Goal: Navigation & Orientation: Understand site structure

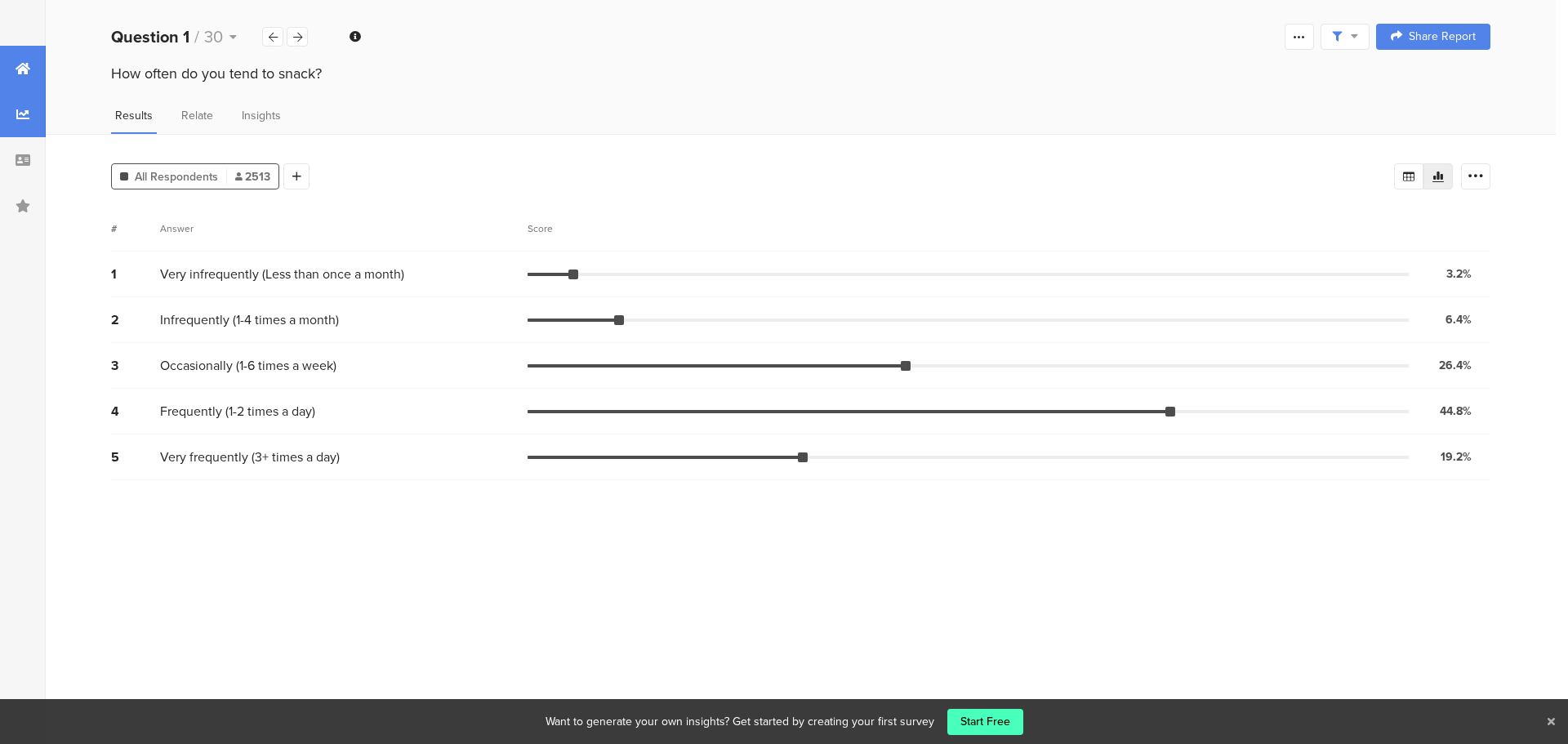
click at [19, 73] on icon at bounding box center [23, 69] width 15 height 13
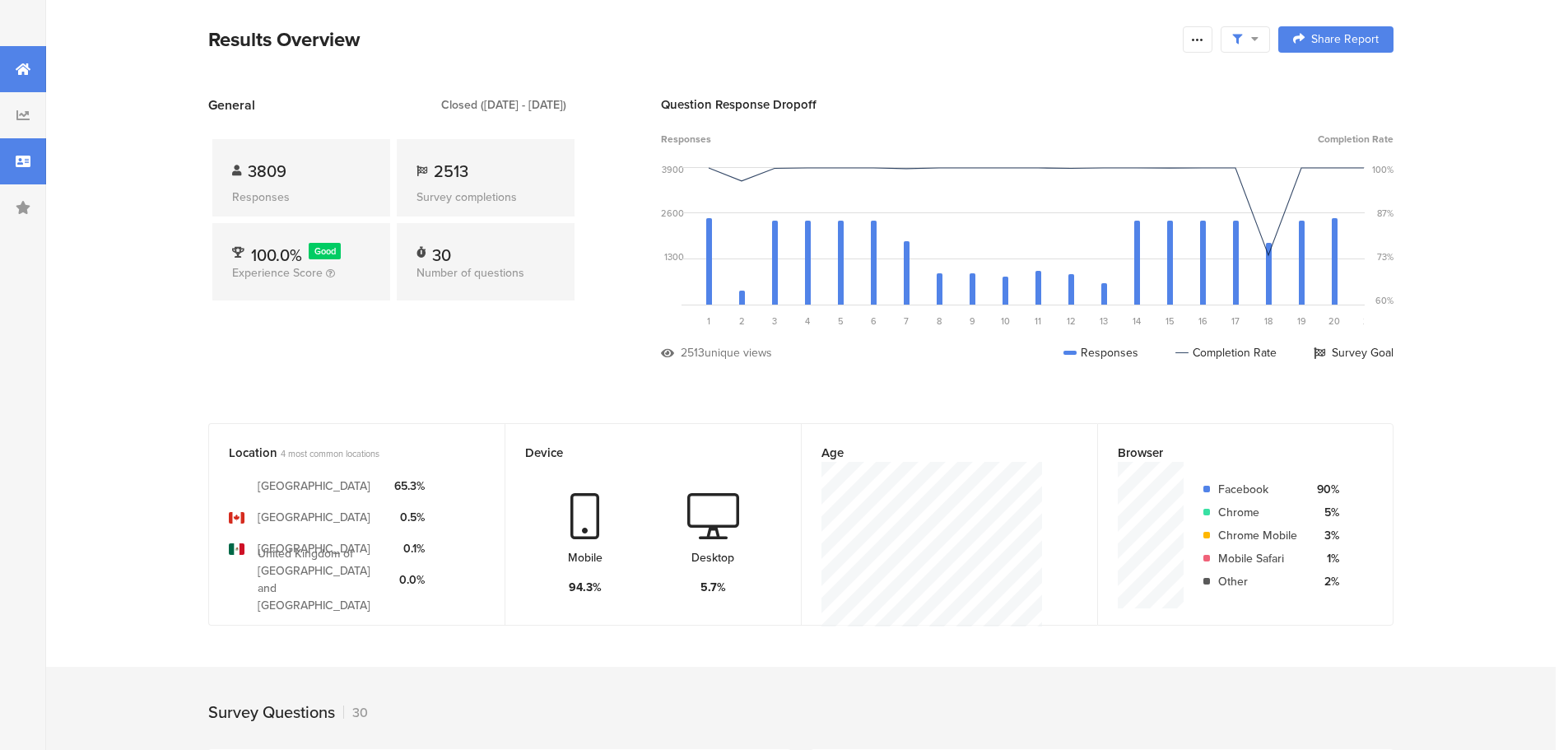
click at [12, 154] on div at bounding box center [23, 161] width 46 height 46
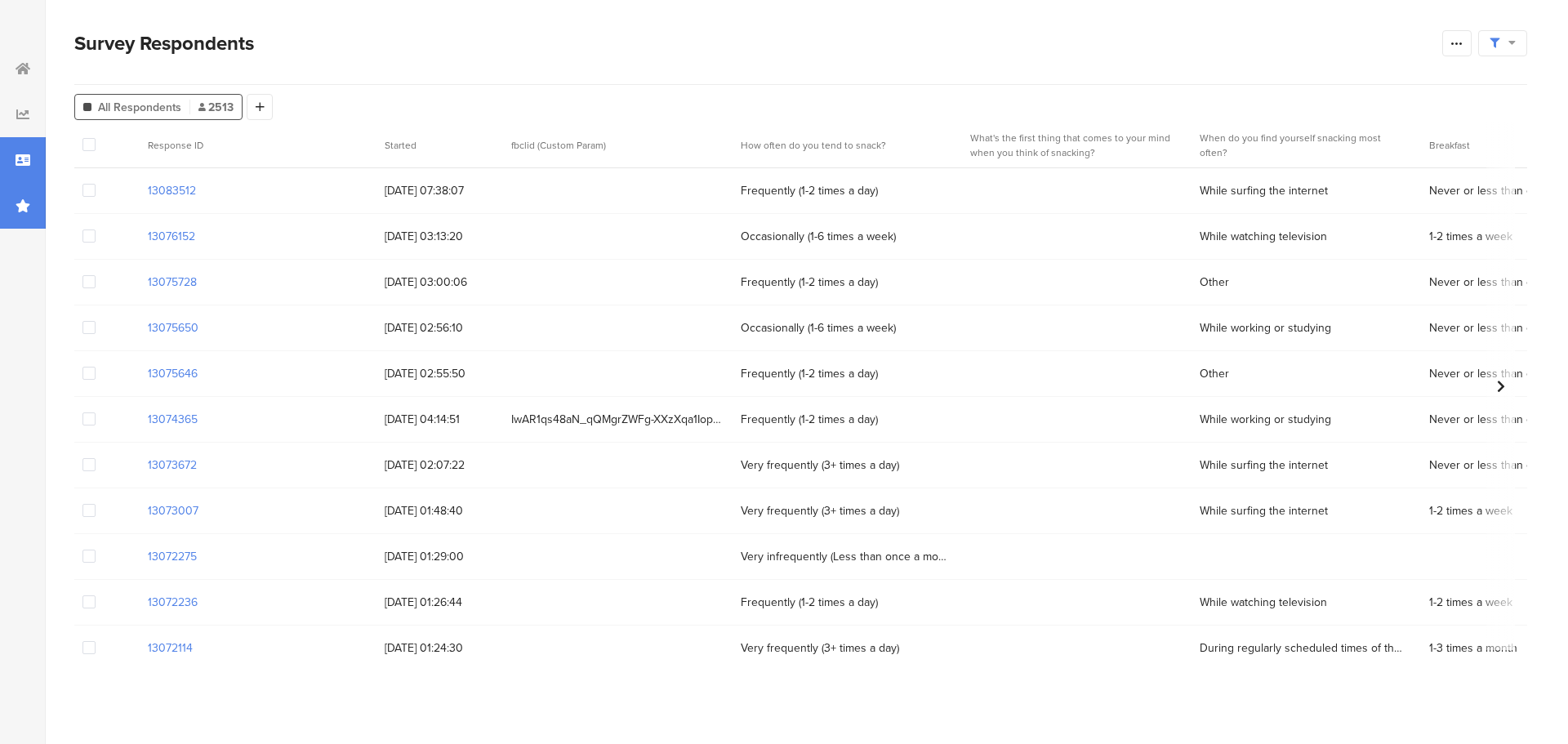
click at [10, 201] on div at bounding box center [23, 205] width 45 height 45
click at [21, 208] on icon at bounding box center [23, 206] width 15 height 13
click at [15, 68] on icon at bounding box center [23, 69] width 15 height 13
